Goal: Task Accomplishment & Management: Use online tool/utility

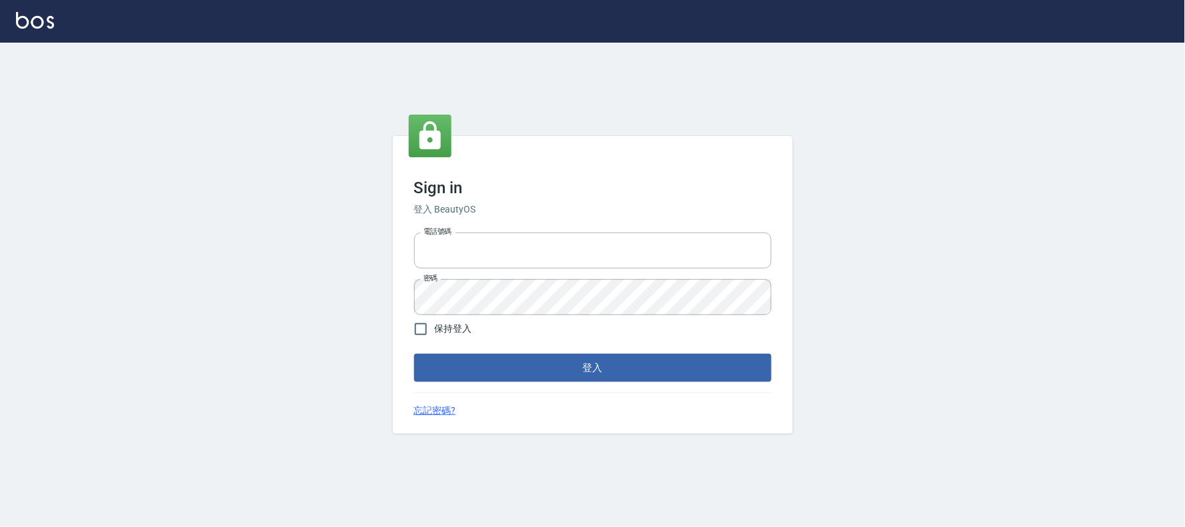
type input "032805930"
click at [477, 367] on button "登入" at bounding box center [592, 368] width 357 height 28
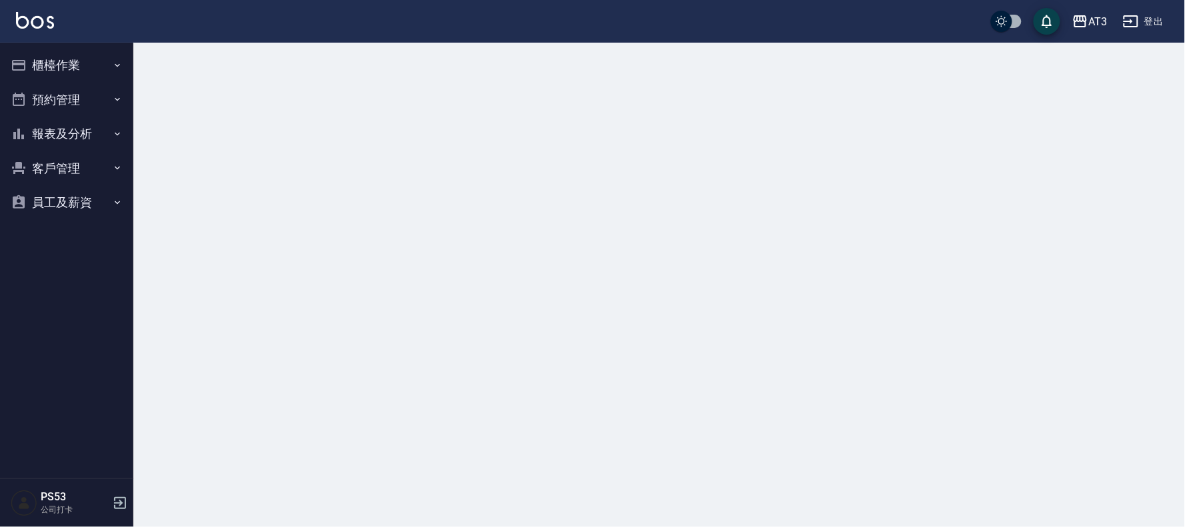
click at [62, 71] on button "櫃檯作業" at bounding box center [66, 65] width 123 height 35
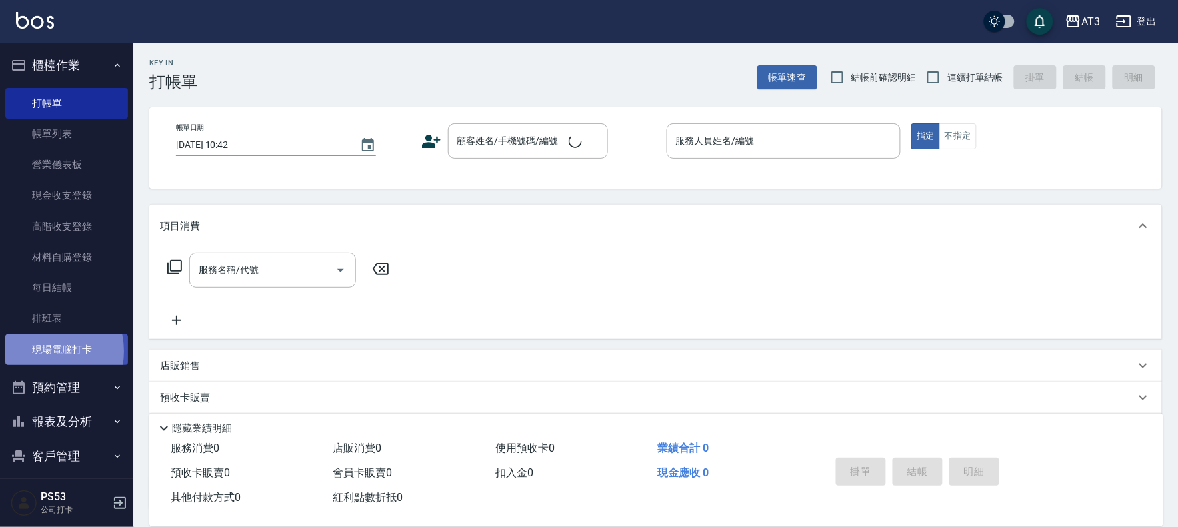
click at [43, 351] on link "現場電腦打卡" at bounding box center [66, 350] width 123 height 31
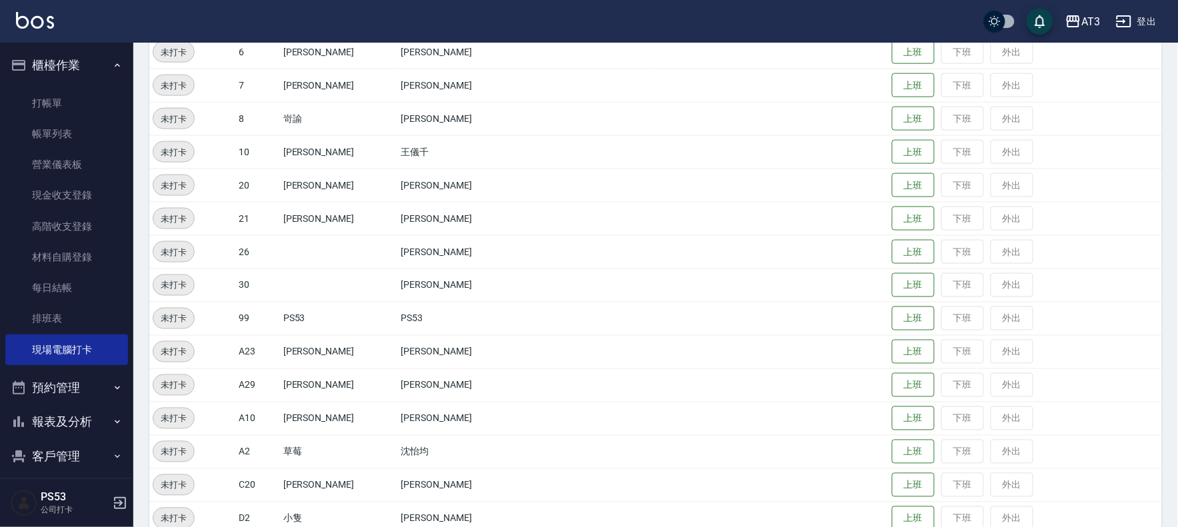
scroll to position [504, 0]
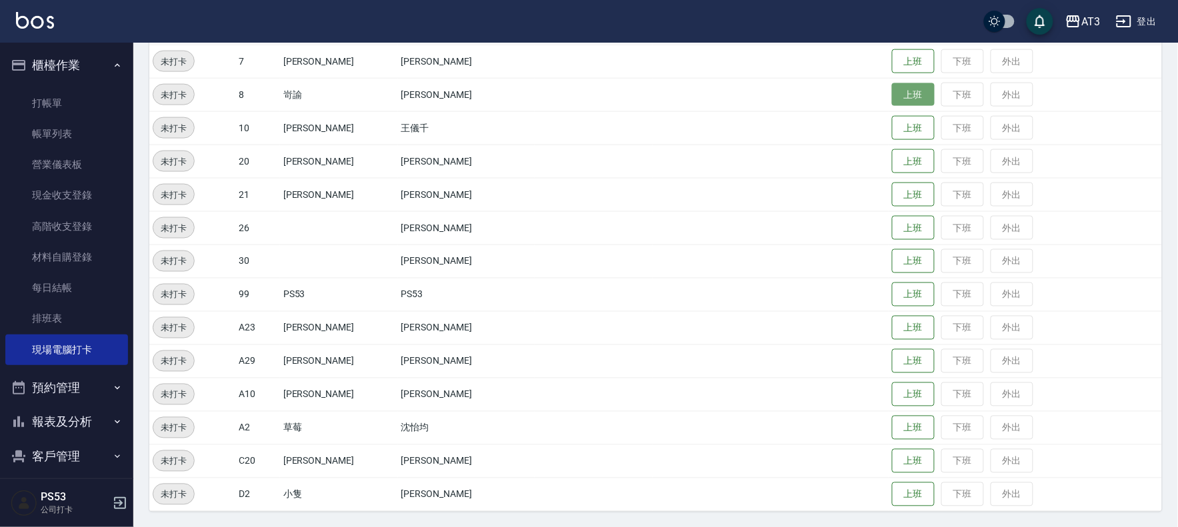
click at [892, 84] on button "上班" at bounding box center [913, 94] width 43 height 23
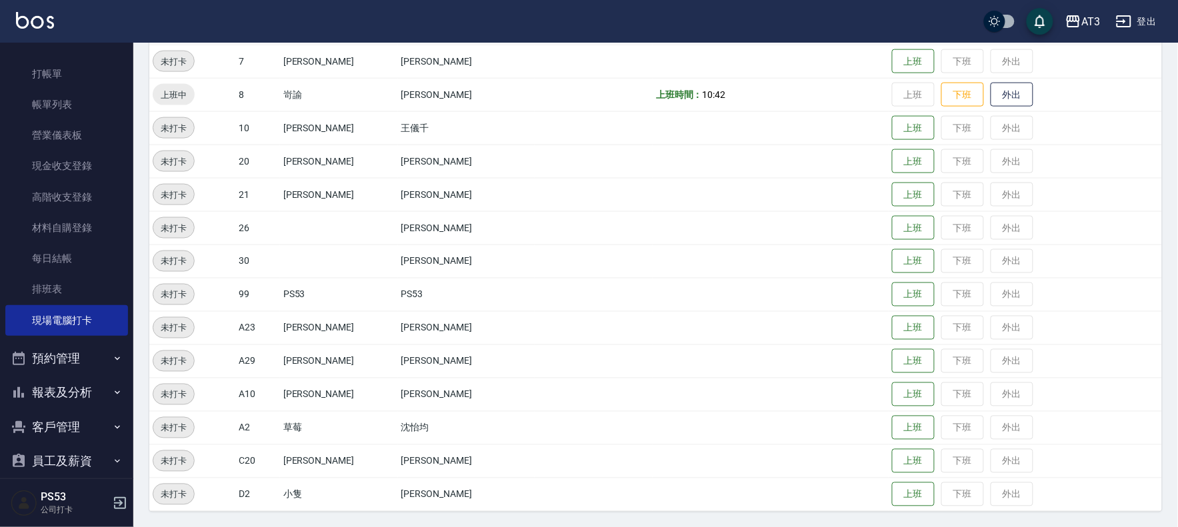
scroll to position [44, 0]
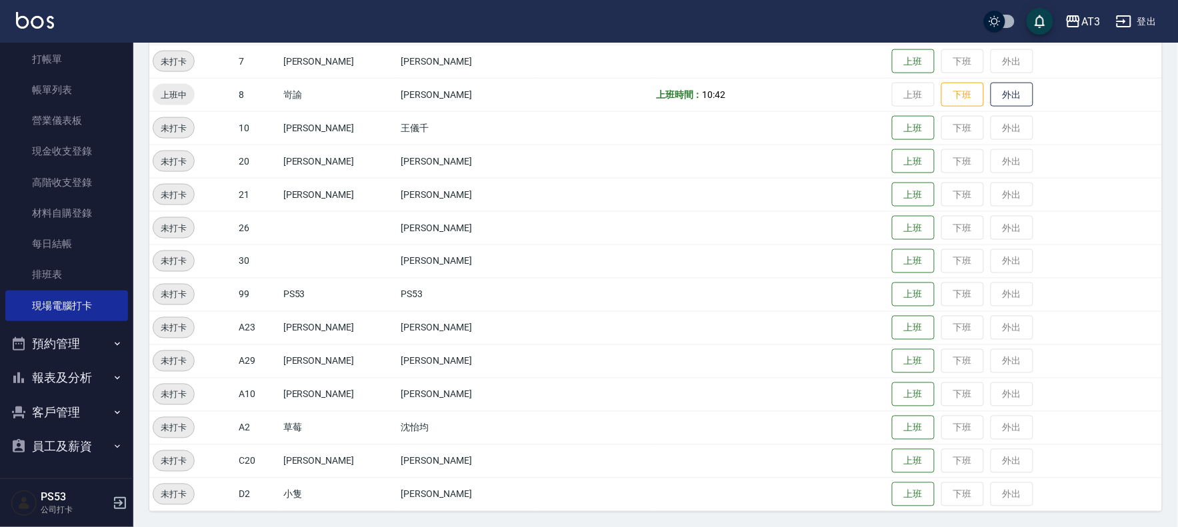
click at [73, 379] on button "報表及分析" at bounding box center [66, 378] width 123 height 35
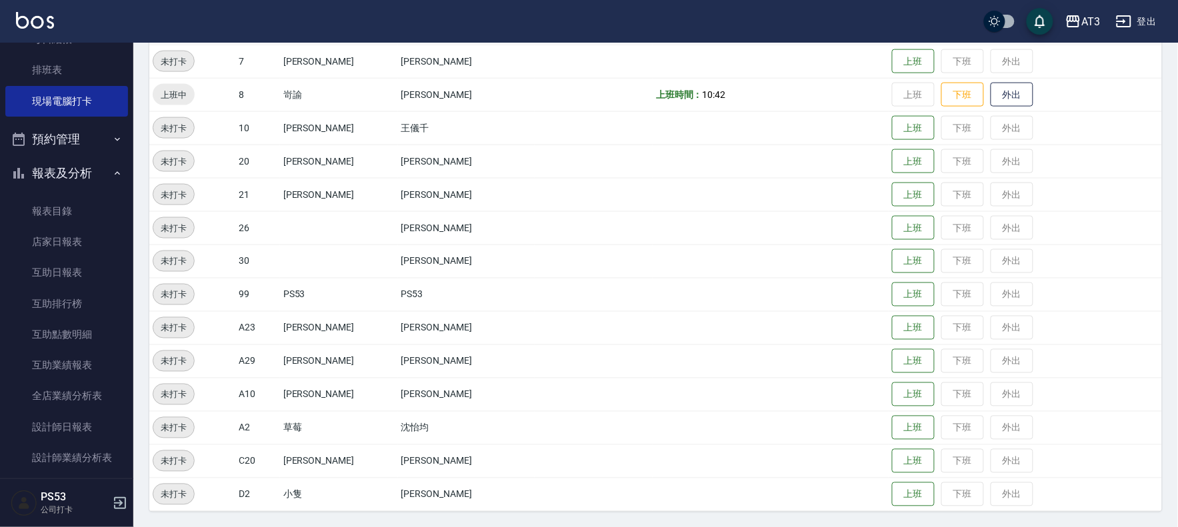
scroll to position [341, 0]
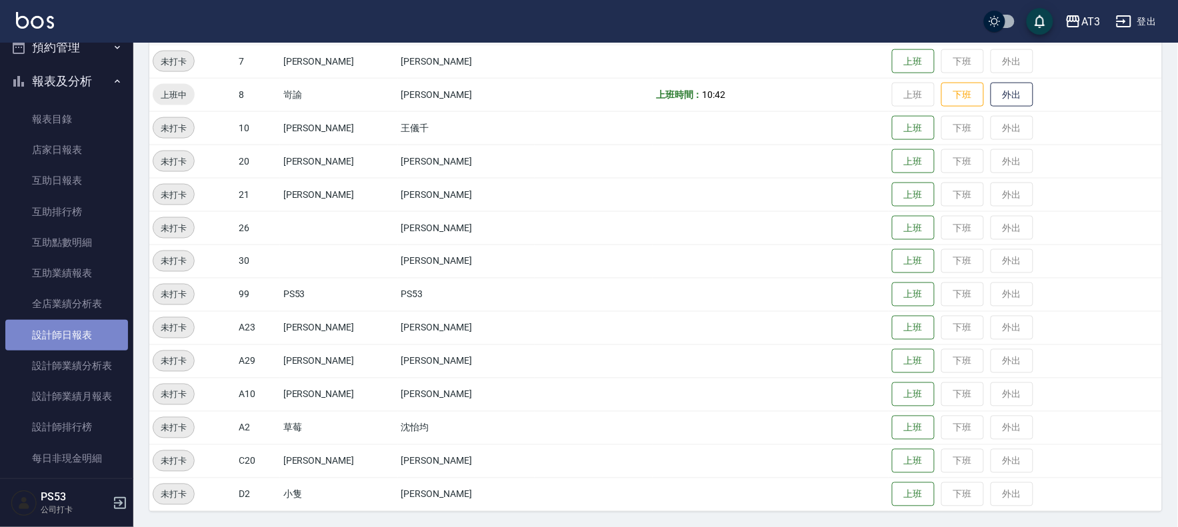
click at [81, 338] on link "設計師日報表" at bounding box center [66, 335] width 123 height 31
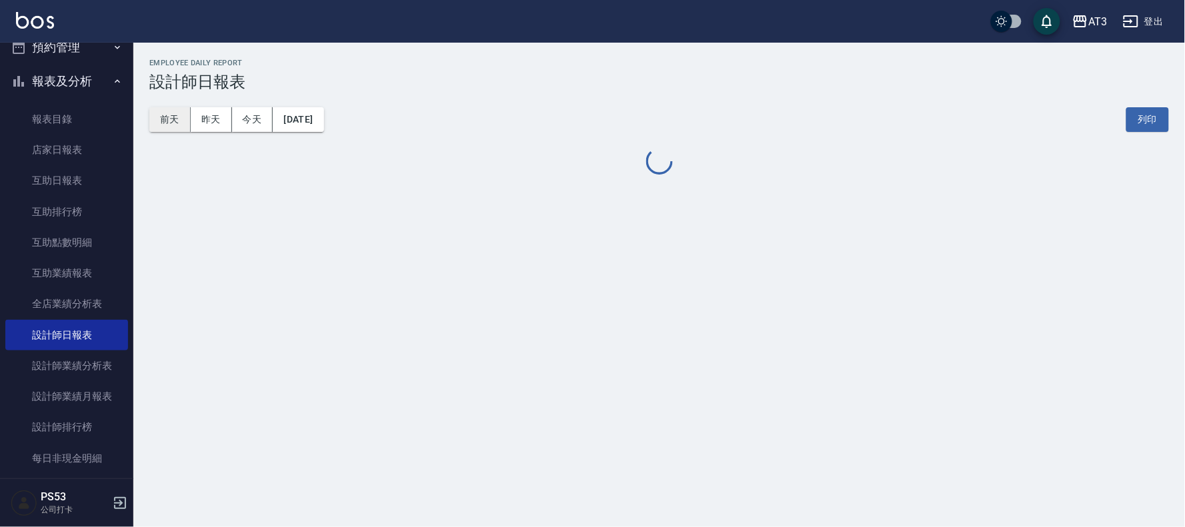
click at [165, 117] on button "前天" at bounding box center [169, 119] width 41 height 25
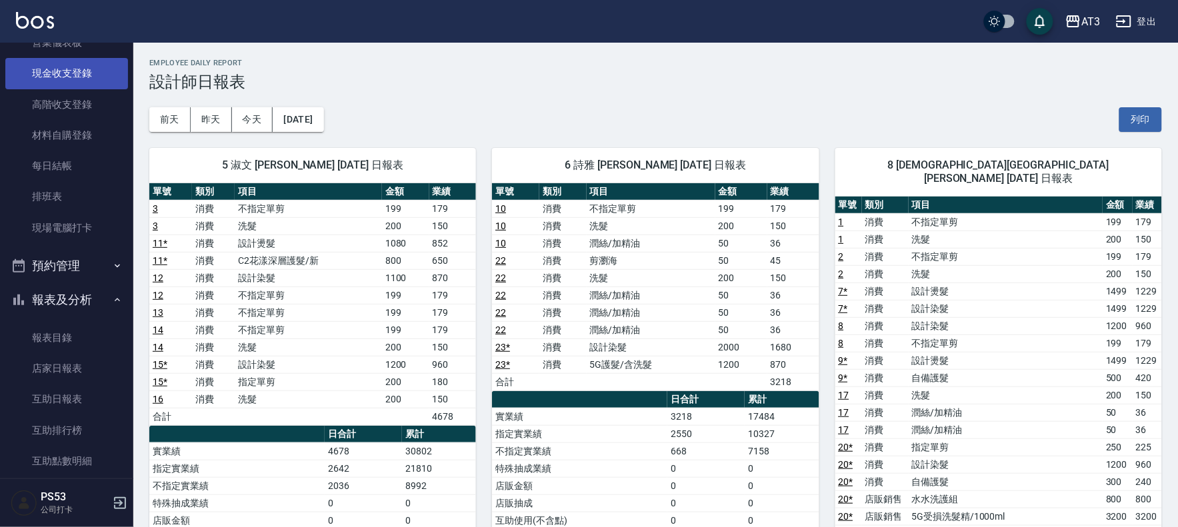
scroll to position [118, 0]
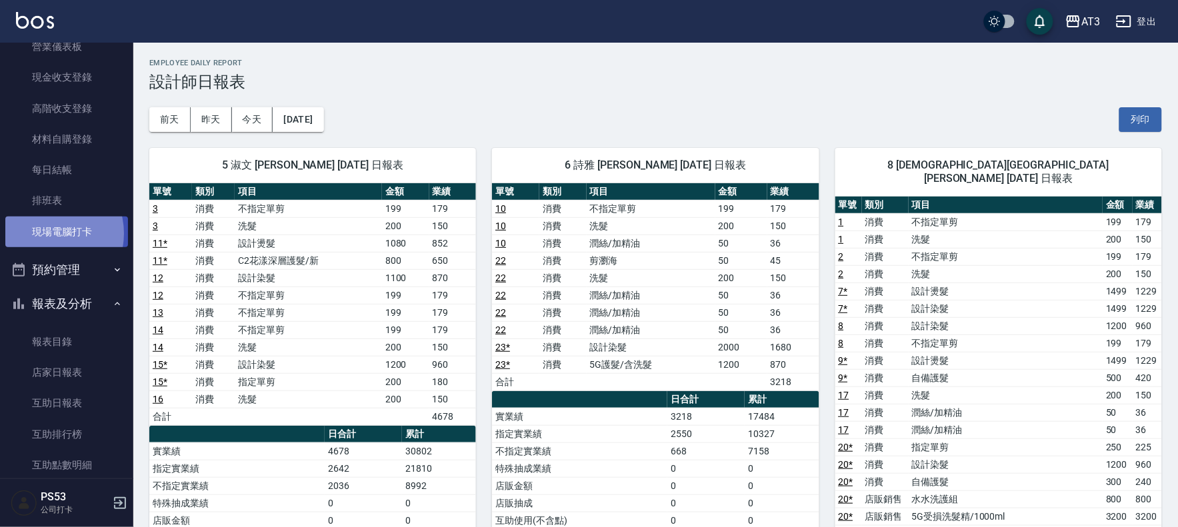
click at [47, 233] on link "現場電腦打卡" at bounding box center [66, 232] width 123 height 31
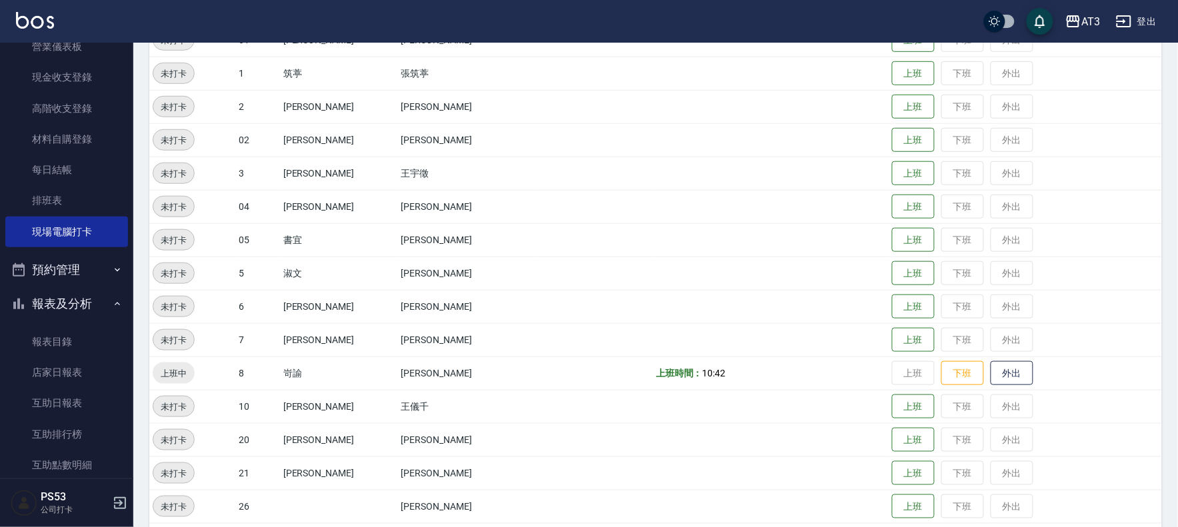
scroll to position [296, 0]
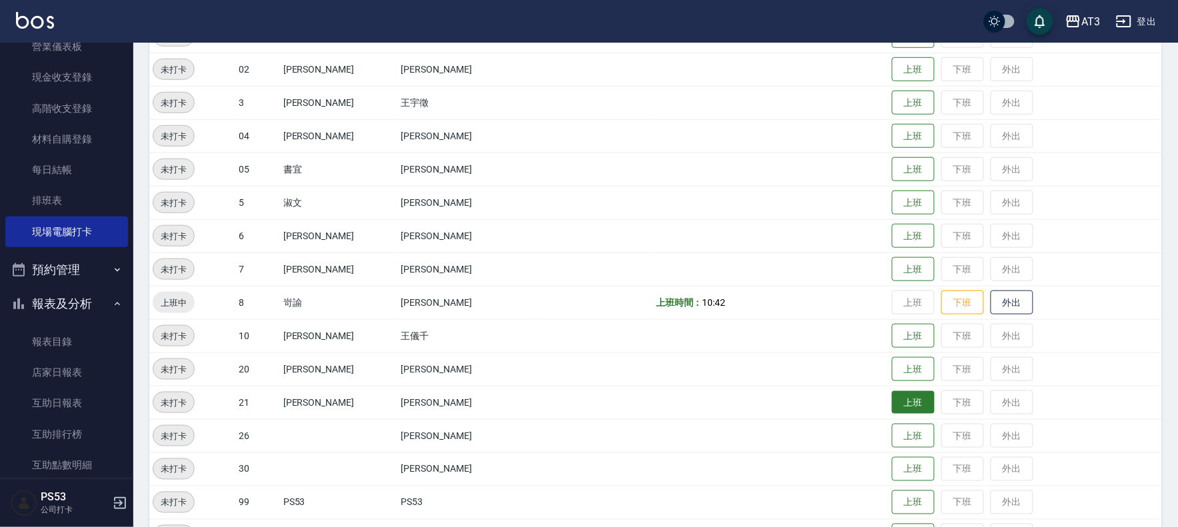
click at [892, 401] on button "上班" at bounding box center [913, 402] width 43 height 23
click at [899, 265] on button "上班" at bounding box center [913, 269] width 43 height 23
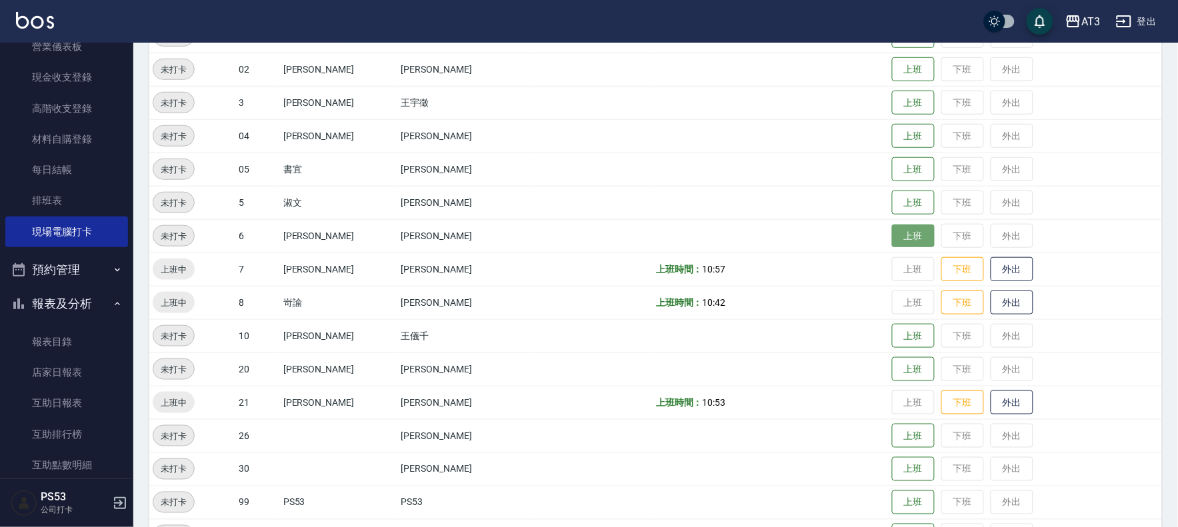
click at [892, 241] on button "上班" at bounding box center [913, 236] width 43 height 23
